Goal: Check status

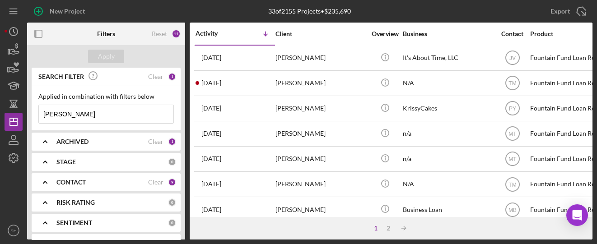
drag, startPoint x: 68, startPoint y: 111, endPoint x: 0, endPoint y: 99, distance: 69.2
click at [0, 100] on div "New Project 33 of 2155 Projects • $235,690 Jones Export Icon/Export Filters Res…" at bounding box center [298, 122] width 597 height 244
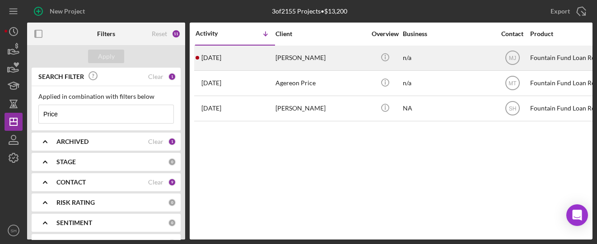
type input "Price"
click at [259, 58] on div "3 weeks ago john price" at bounding box center [234, 58] width 79 height 24
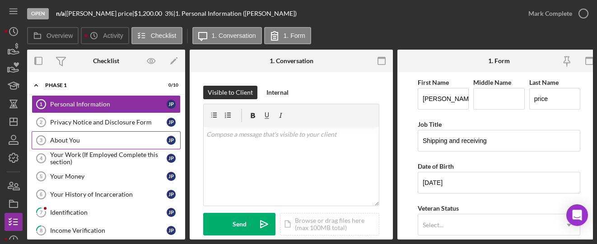
click at [77, 143] on link "About You 3 About You j p" at bounding box center [106, 140] width 149 height 18
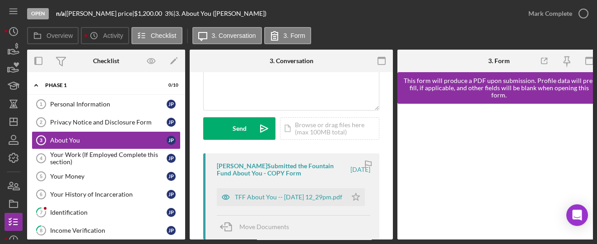
scroll to position [167, 0]
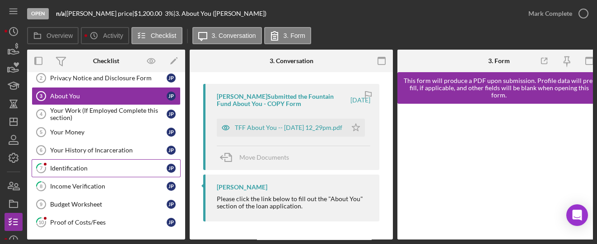
click at [79, 165] on div "Identification" at bounding box center [108, 168] width 116 height 7
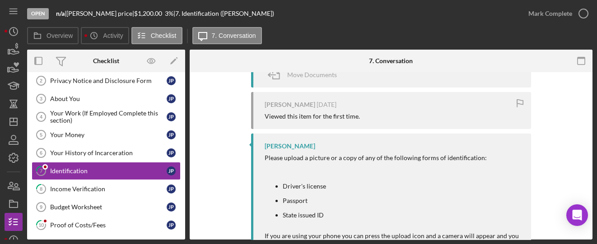
scroll to position [121, 0]
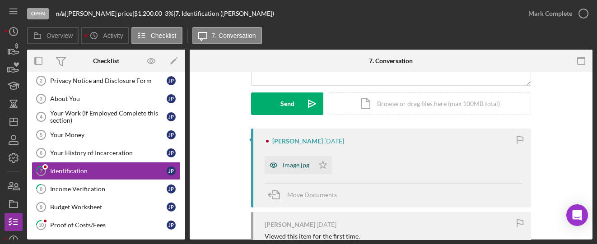
click at [301, 169] on div "image.jpg" at bounding box center [288, 165] width 49 height 18
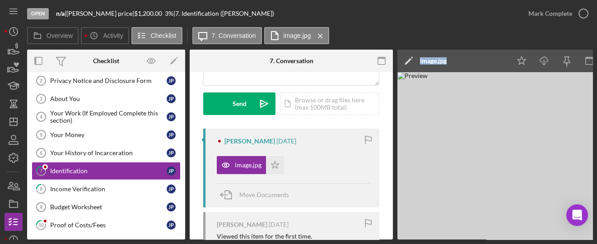
drag, startPoint x: 343, startPoint y: 237, endPoint x: 402, endPoint y: 241, distance: 58.8
click at [402, 241] on div "Open n/a | john price | $1,200.00 3 % | 7. Identification (john p.) Mark Comple…" at bounding box center [298, 122] width 597 height 244
click at [433, 149] on img at bounding box center [532, 155] width 271 height 167
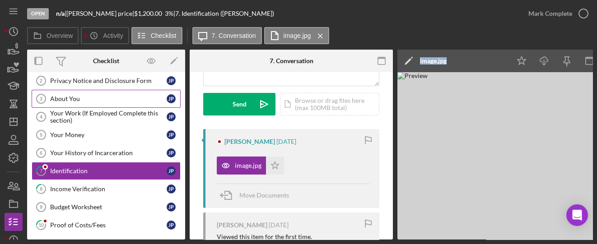
click at [73, 96] on div "About You" at bounding box center [108, 98] width 116 height 7
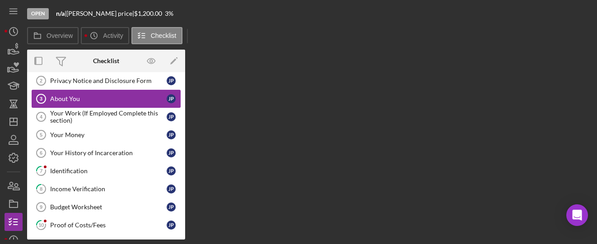
click at [73, 96] on div "About You" at bounding box center [108, 98] width 116 height 7
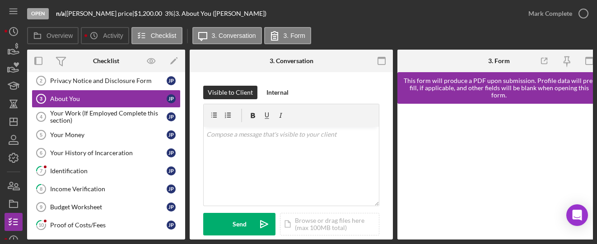
scroll to position [167, 0]
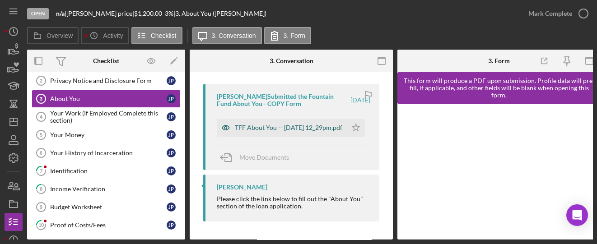
click at [295, 127] on div "TFF About You -- 2025-07-30 12_29pm.pdf" at bounding box center [288, 127] width 107 height 7
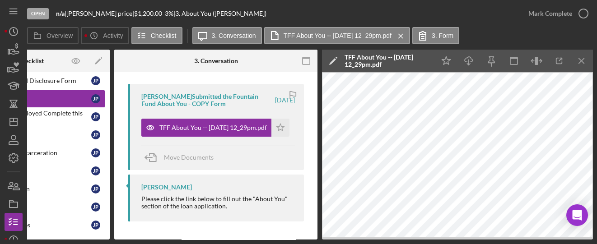
scroll to position [107, 0]
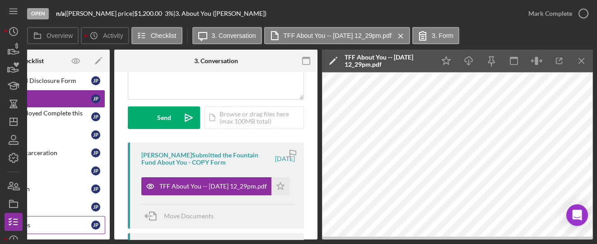
drag, startPoint x: 148, startPoint y: 239, endPoint x: 54, endPoint y: 229, distance: 94.9
click at [55, 230] on div "Open n/a | john price | $1,200.00 3 % | 3. About You (john p.) Mark Complete Ov…" at bounding box center [298, 122] width 597 height 244
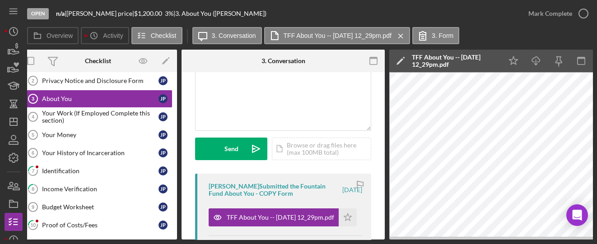
scroll to position [0, 0]
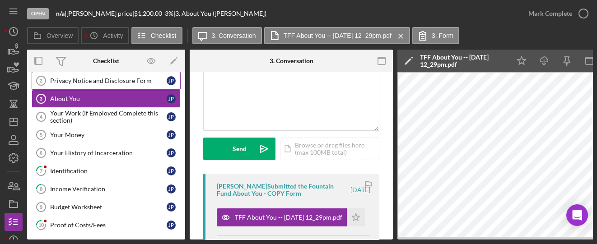
click at [99, 83] on div "Privacy Notice and Disclosure Form" at bounding box center [108, 80] width 116 height 7
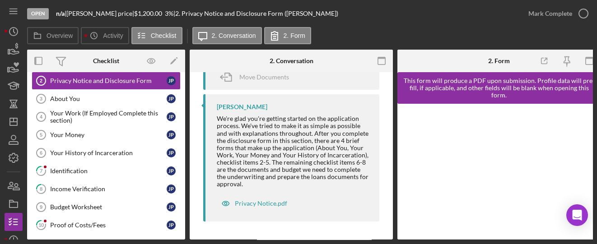
scroll to position [74, 0]
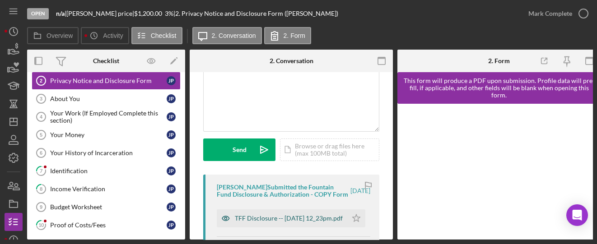
click at [273, 222] on div "TFF Disclosure -- 2025-07-30 12_23pm.pdf" at bounding box center [289, 218] width 108 height 7
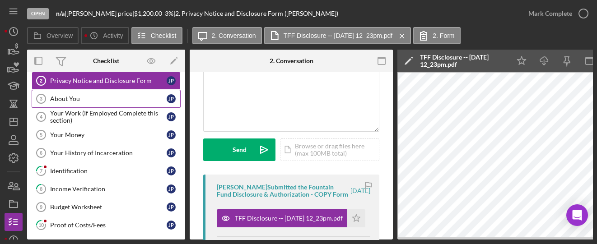
click at [71, 95] on div "About You" at bounding box center [108, 98] width 116 height 7
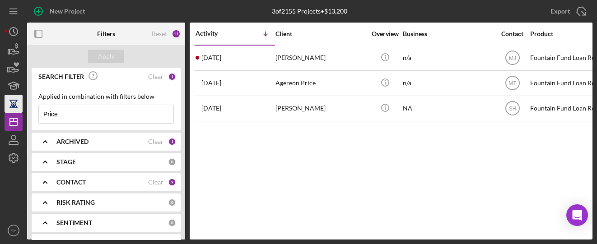
drag, startPoint x: 65, startPoint y: 115, endPoint x: 11, endPoint y: 104, distance: 55.2
click at [7, 104] on div "New Project 3 of 2155 Projects • $13,200 Price Export Icon/Export Filters Reset…" at bounding box center [299, 120] width 588 height 240
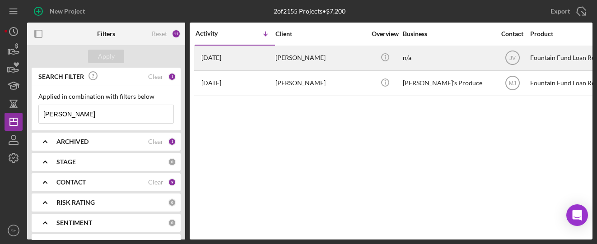
type input "[PERSON_NAME]"
click at [231, 63] on div "[DATE] [PERSON_NAME]" at bounding box center [234, 58] width 79 height 24
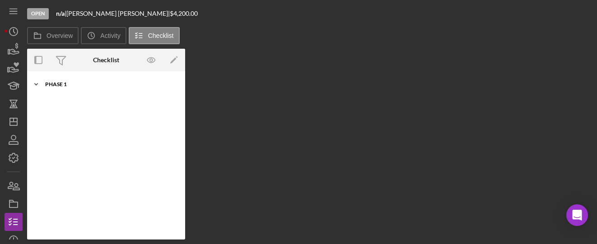
click at [65, 83] on div "Phase 1" at bounding box center [109, 84] width 129 height 5
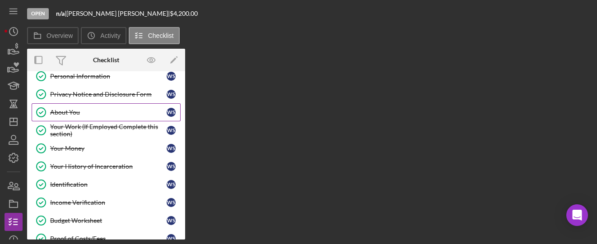
scroll to position [41, 0]
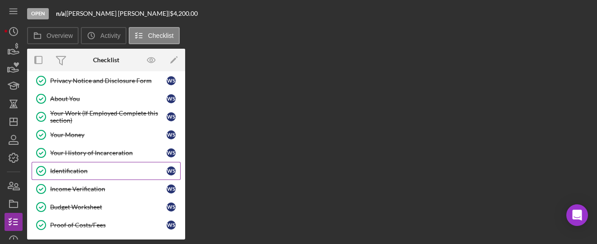
click at [63, 170] on div "Identification" at bounding box center [108, 170] width 116 height 7
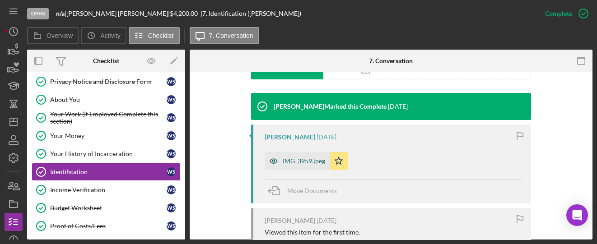
scroll to position [241, 0]
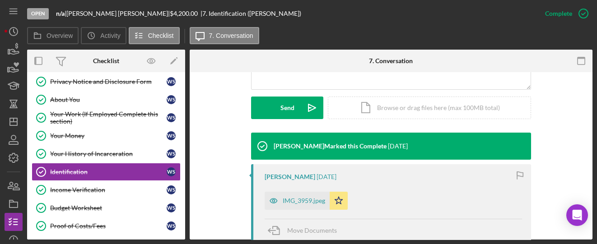
click at [307, 199] on div "IMG_3959.jpeg" at bounding box center [304, 200] width 42 height 7
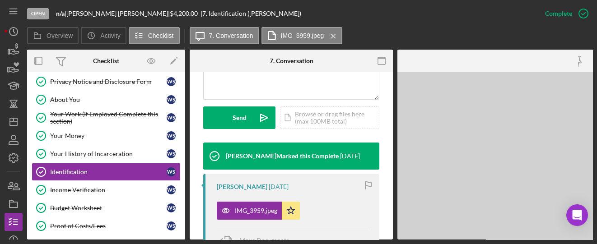
scroll to position [250, 0]
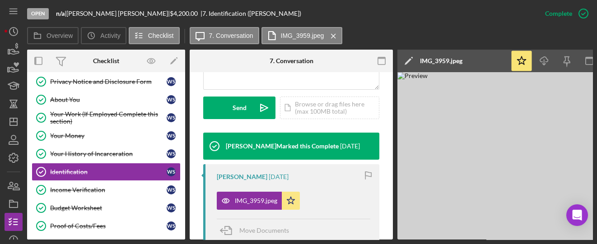
drag, startPoint x: 292, startPoint y: 240, endPoint x: 315, endPoint y: 242, distance: 23.1
click at [315, 242] on div "Open n/a | [PERSON_NAME] | $4,200.00 | 7. Identification ([PERSON_NAME]) Comple…" at bounding box center [298, 122] width 597 height 244
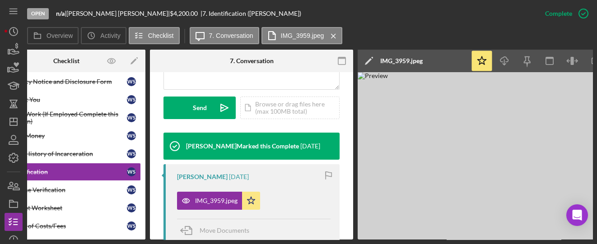
scroll to position [0, 0]
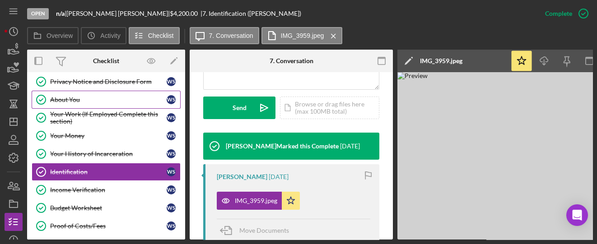
click at [68, 102] on link "About You About You W S" at bounding box center [106, 100] width 149 height 18
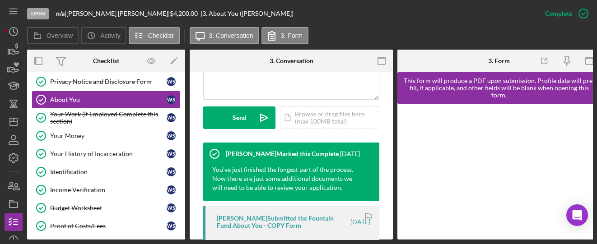
scroll to position [361, 0]
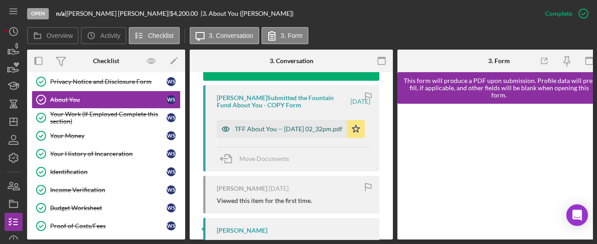
click at [274, 126] on div "TFF About You -- [DATE] 02_32pm.pdf" at bounding box center [288, 128] width 107 height 7
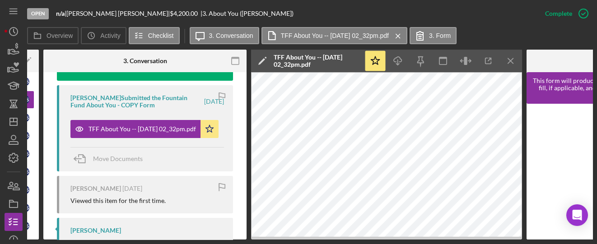
scroll to position [0, 178]
